Goal: Task Accomplishment & Management: Use online tool/utility

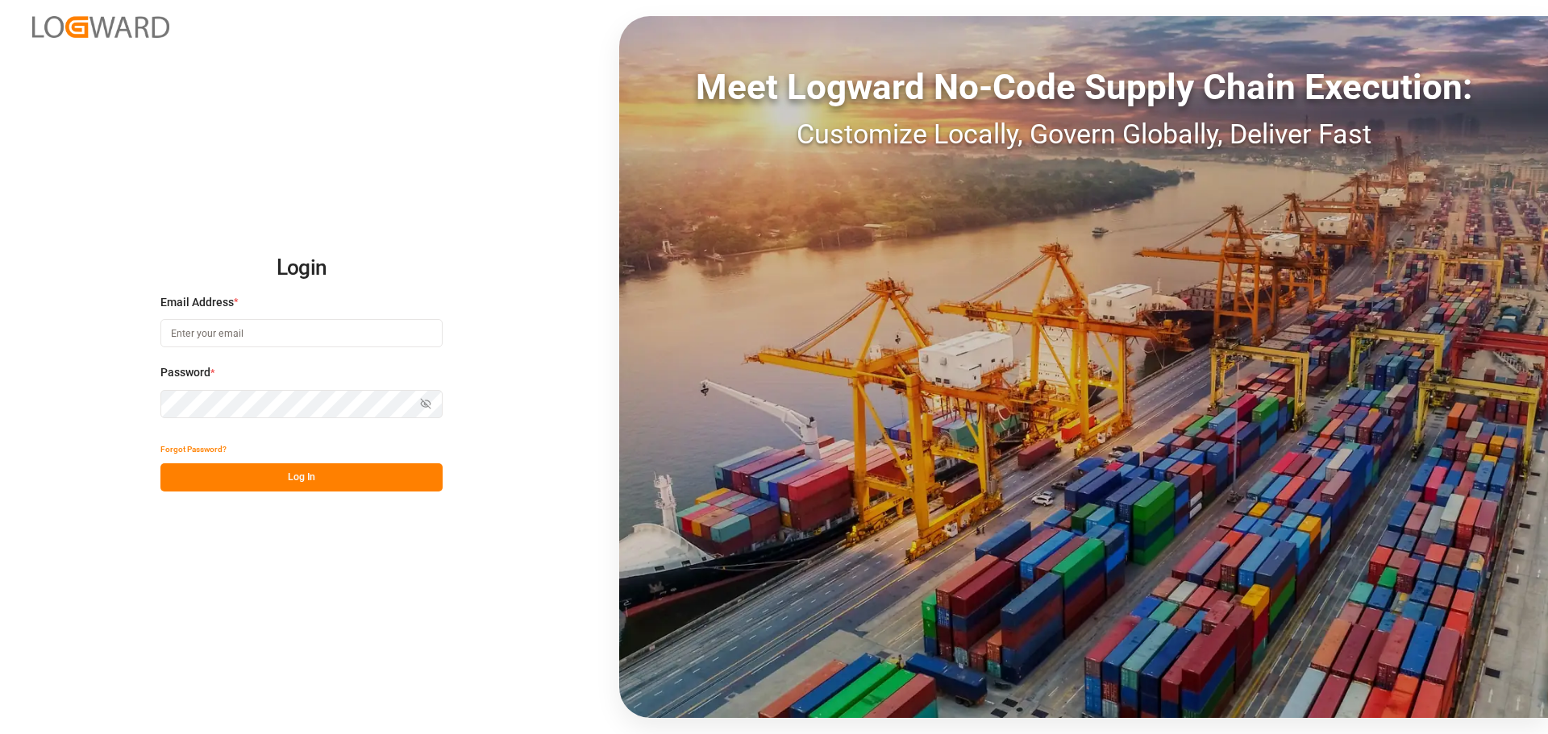
click at [222, 347] on input at bounding box center [301, 333] width 282 height 28
type input "[PERSON_NAME][EMAIL_ADDRESS][PERSON_NAME][DOMAIN_NAME]"
click at [240, 474] on button "Log In" at bounding box center [301, 477] width 282 height 28
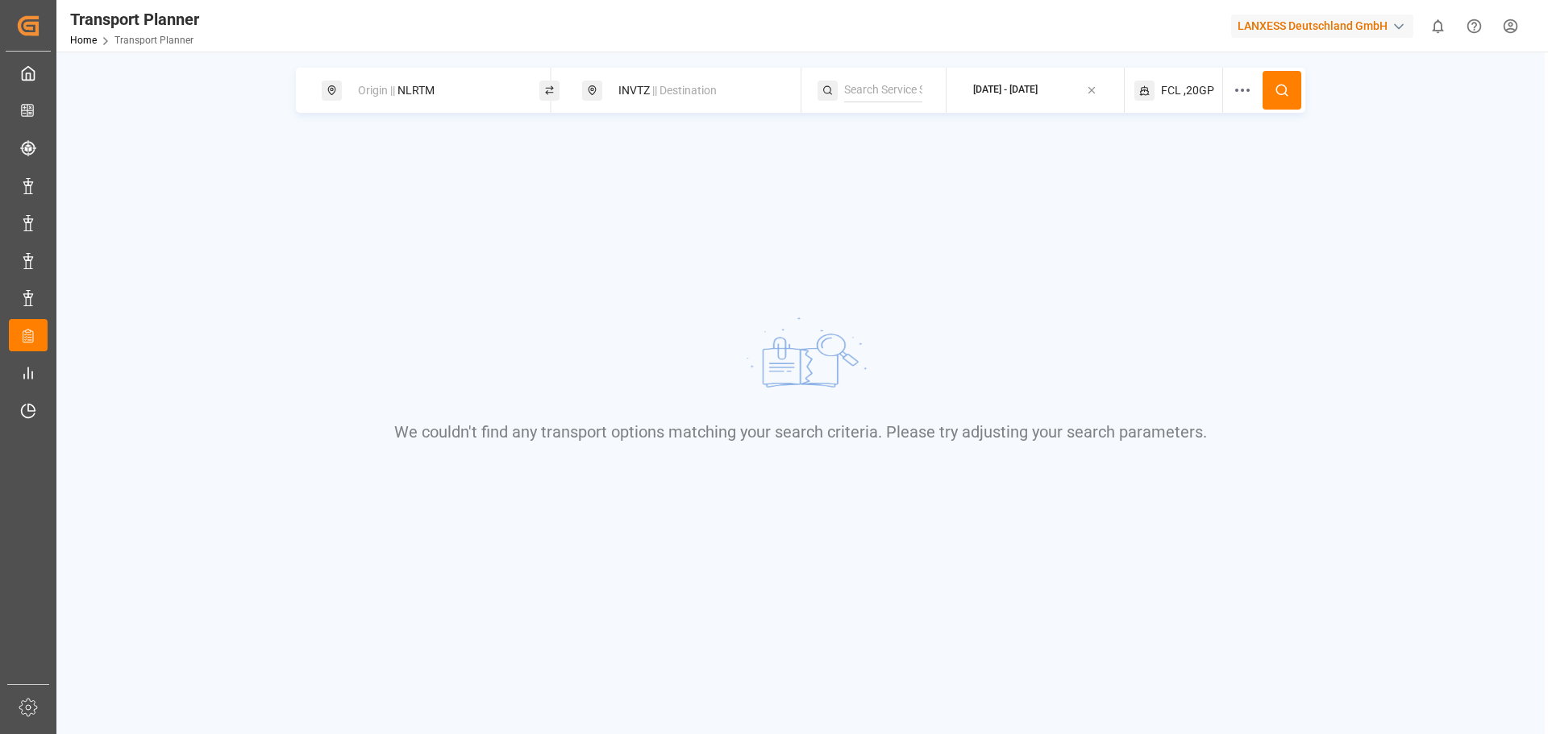
click at [497, 97] on div "Origin || NLRTM" at bounding box center [435, 91] width 174 height 30
click at [647, 101] on div "INVTZ || Destination" at bounding box center [696, 91] width 174 height 30
drag, startPoint x: 619, startPoint y: 198, endPoint x: 598, endPoint y: 199, distance: 21.0
click at [598, 199] on div "Search Destination and POD INVTZ" at bounding box center [696, 179] width 226 height 140
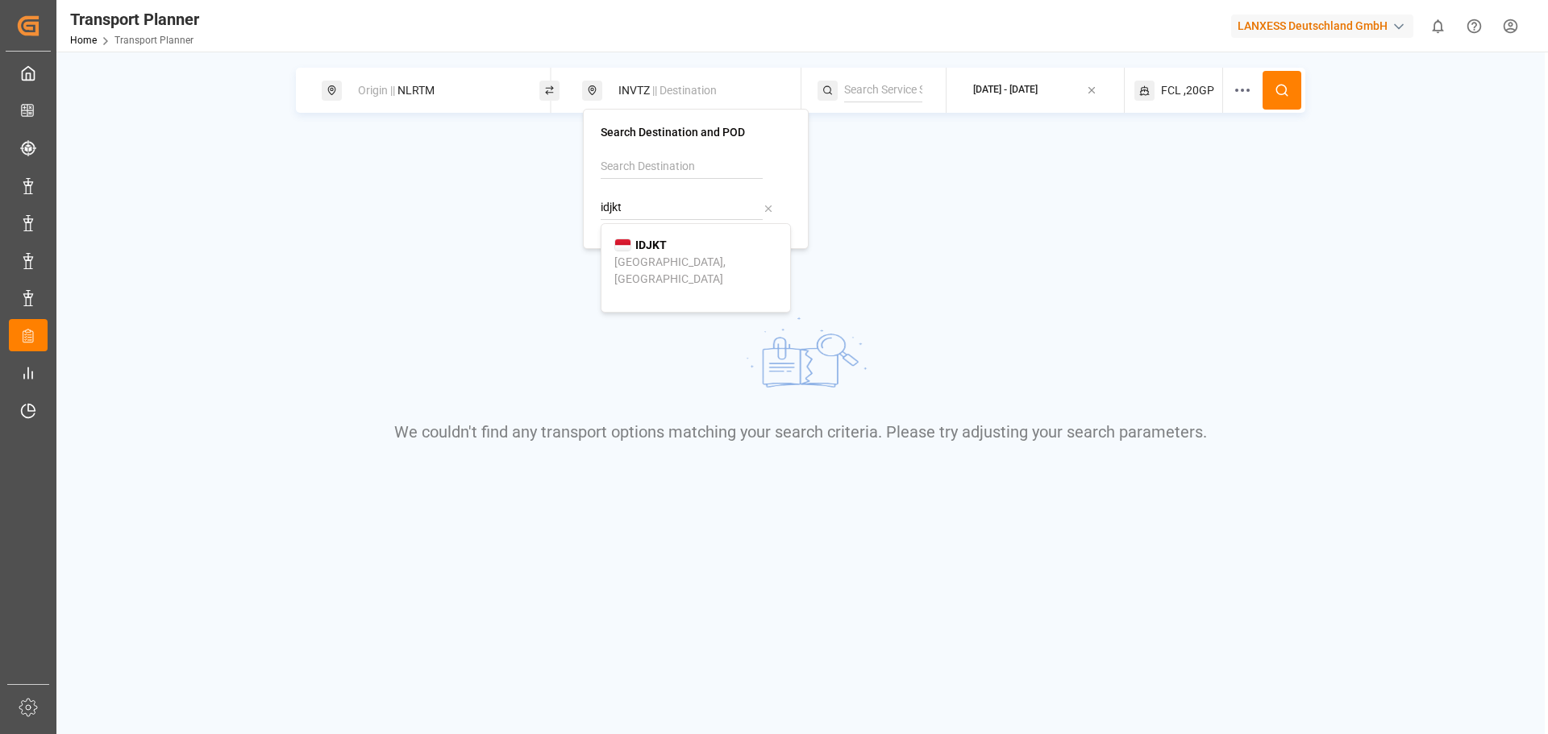
click at [625, 254] on div "[GEOGRAPHIC_DATA], [GEOGRAPHIC_DATA]" at bounding box center [695, 271] width 163 height 34
type input "IDJKT"
click at [406, 94] on div "Origin || NLRTM" at bounding box center [435, 91] width 174 height 30
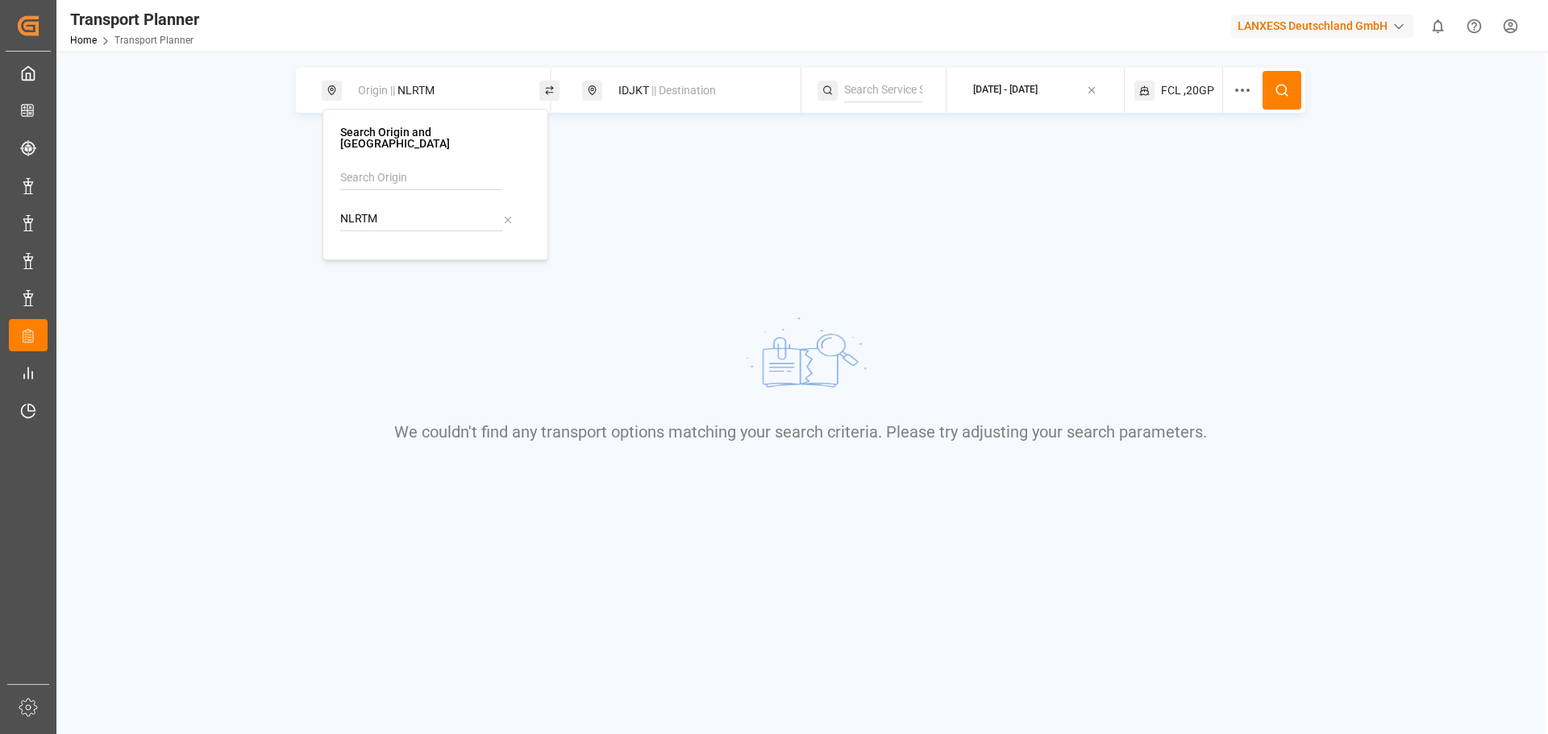
drag, startPoint x: 393, startPoint y: 205, endPoint x: 328, endPoint y: 221, distance: 66.5
click at [328, 221] on div "Search Origin and POL NLRTM" at bounding box center [435, 185] width 226 height 152
click at [392, 251] on b "FRLEH" at bounding box center [392, 256] width 35 height 13
type input "FRLEH"
click at [1037, 85] on div "[DATE] - [DATE]" at bounding box center [1005, 90] width 64 height 15
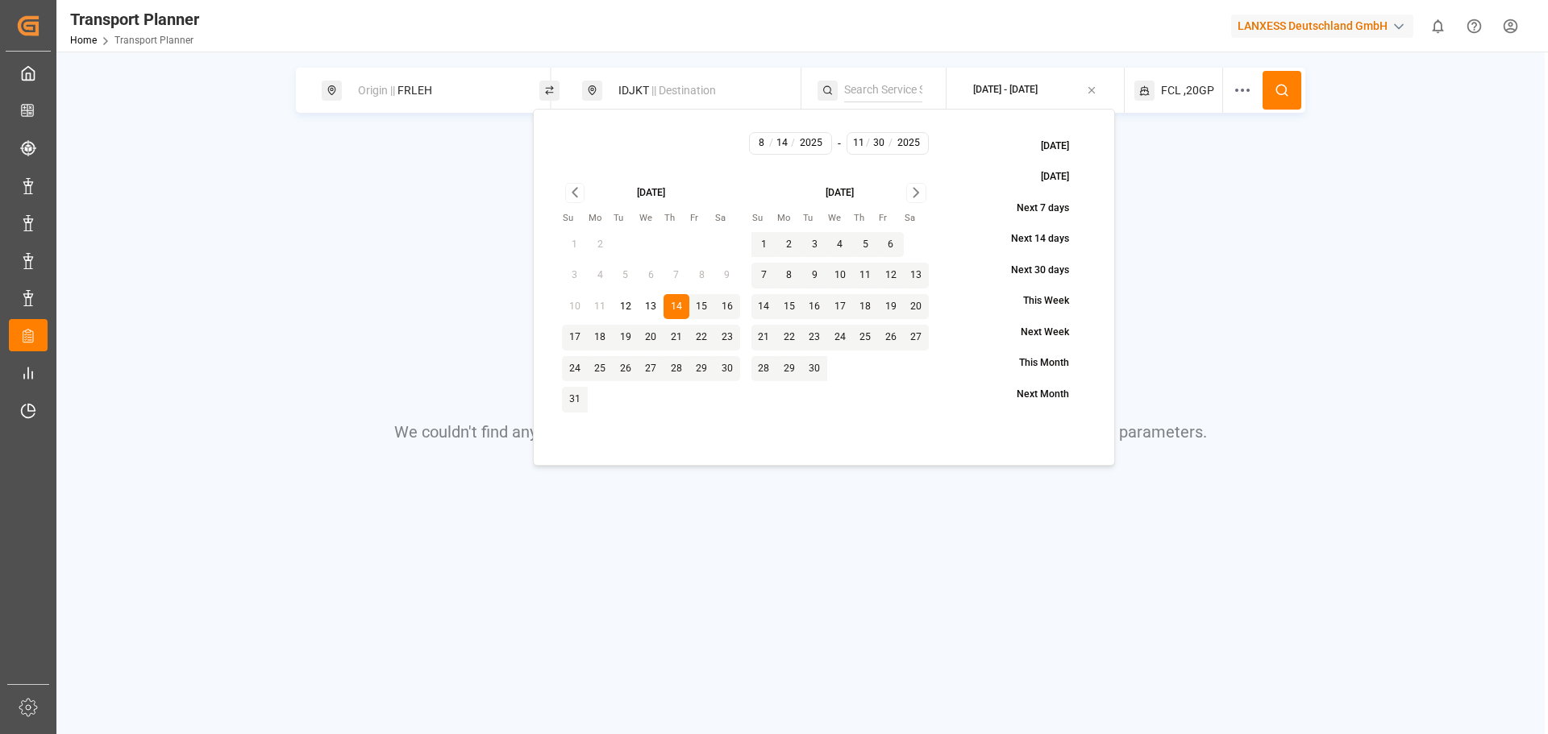
click at [1215, 90] on div "FCL ,20GP" at bounding box center [1178, 90] width 89 height 45
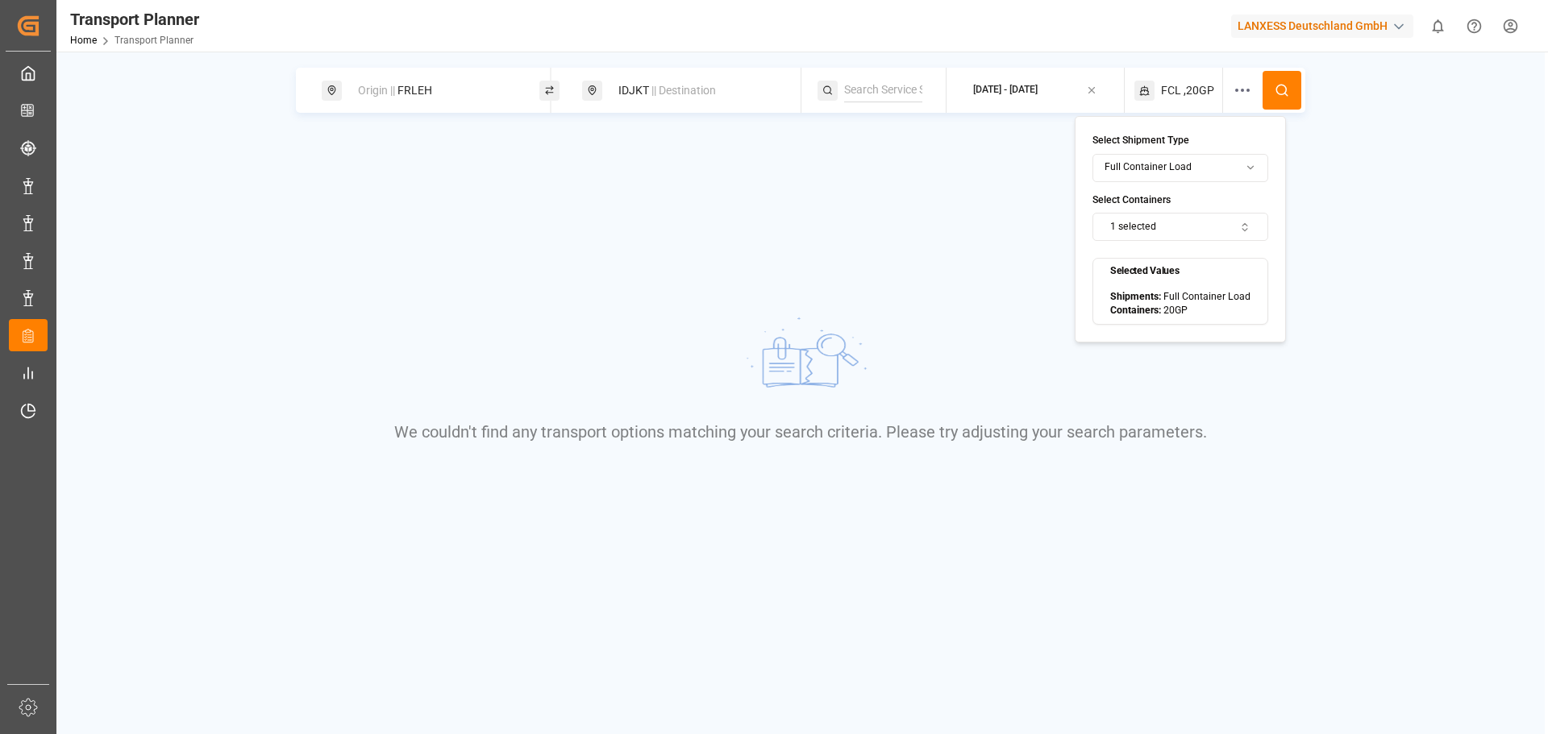
click at [1274, 99] on button at bounding box center [1281, 90] width 39 height 39
